Goal: Information Seeking & Learning: Learn about a topic

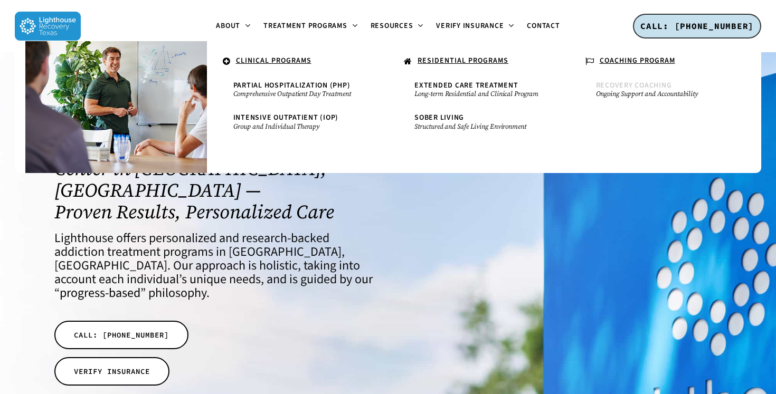
click at [628, 94] on small "Ongoing Support and Accountability" at bounding box center [660, 94] width 129 height 8
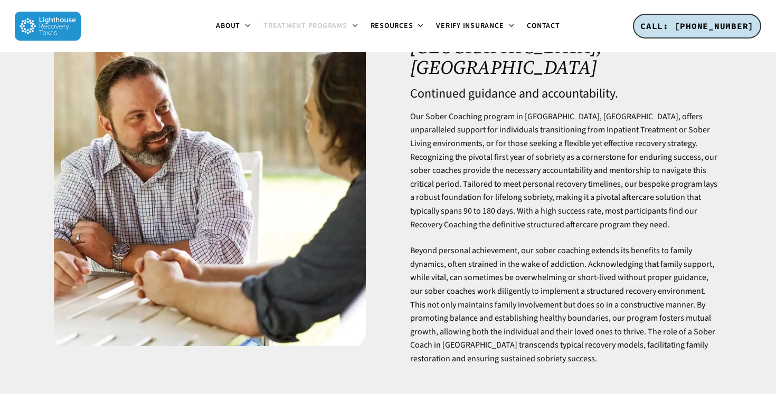
scroll to position [89, 0]
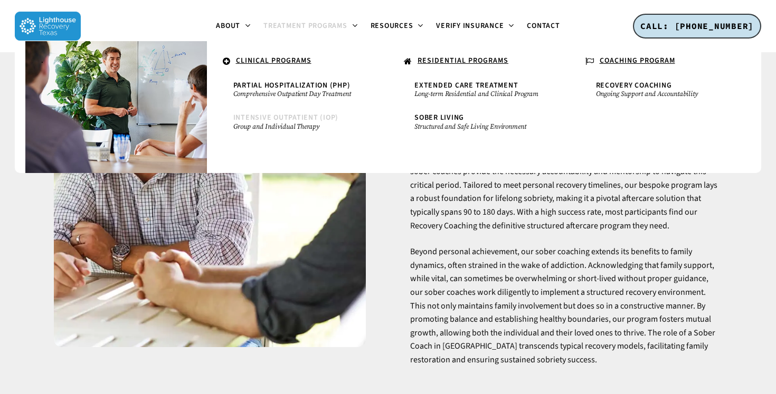
click at [269, 116] on span "Intensive Outpatient (IOP)" at bounding box center [286, 117] width 106 height 11
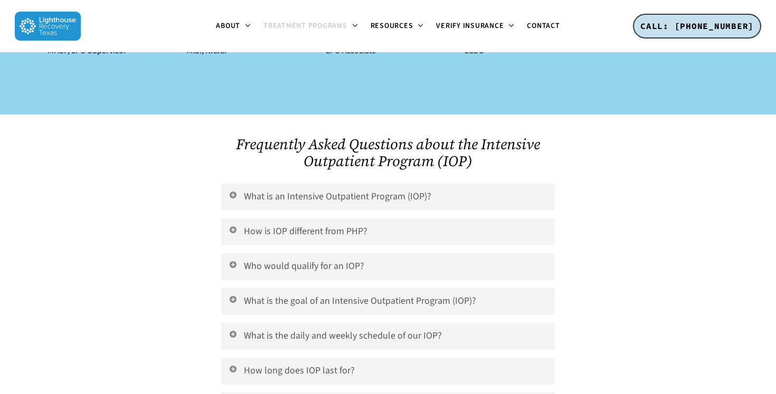
scroll to position [4344, 0]
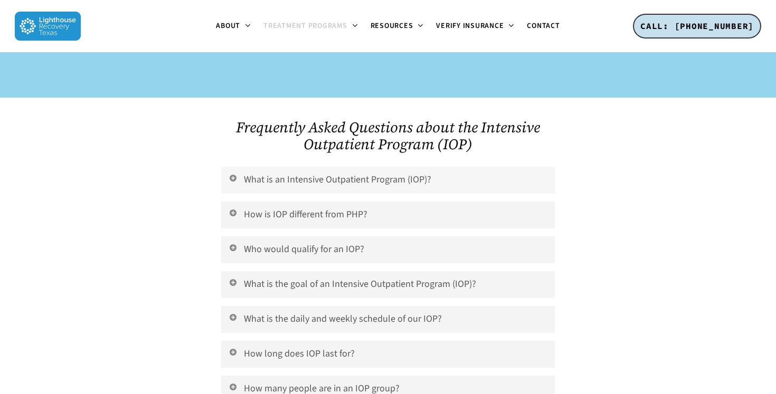
click at [443, 167] on link "What is an Intensive Outpatient Program (IOP)?" at bounding box center [388, 180] width 334 height 27
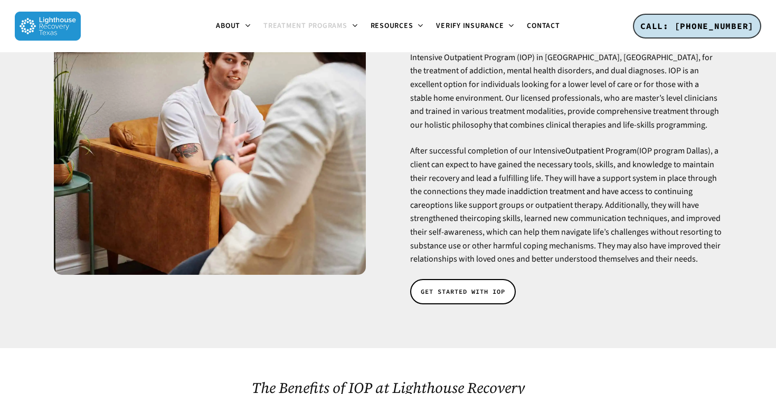
scroll to position [0, 0]
